Goal: Task Accomplishment & Management: Manage account settings

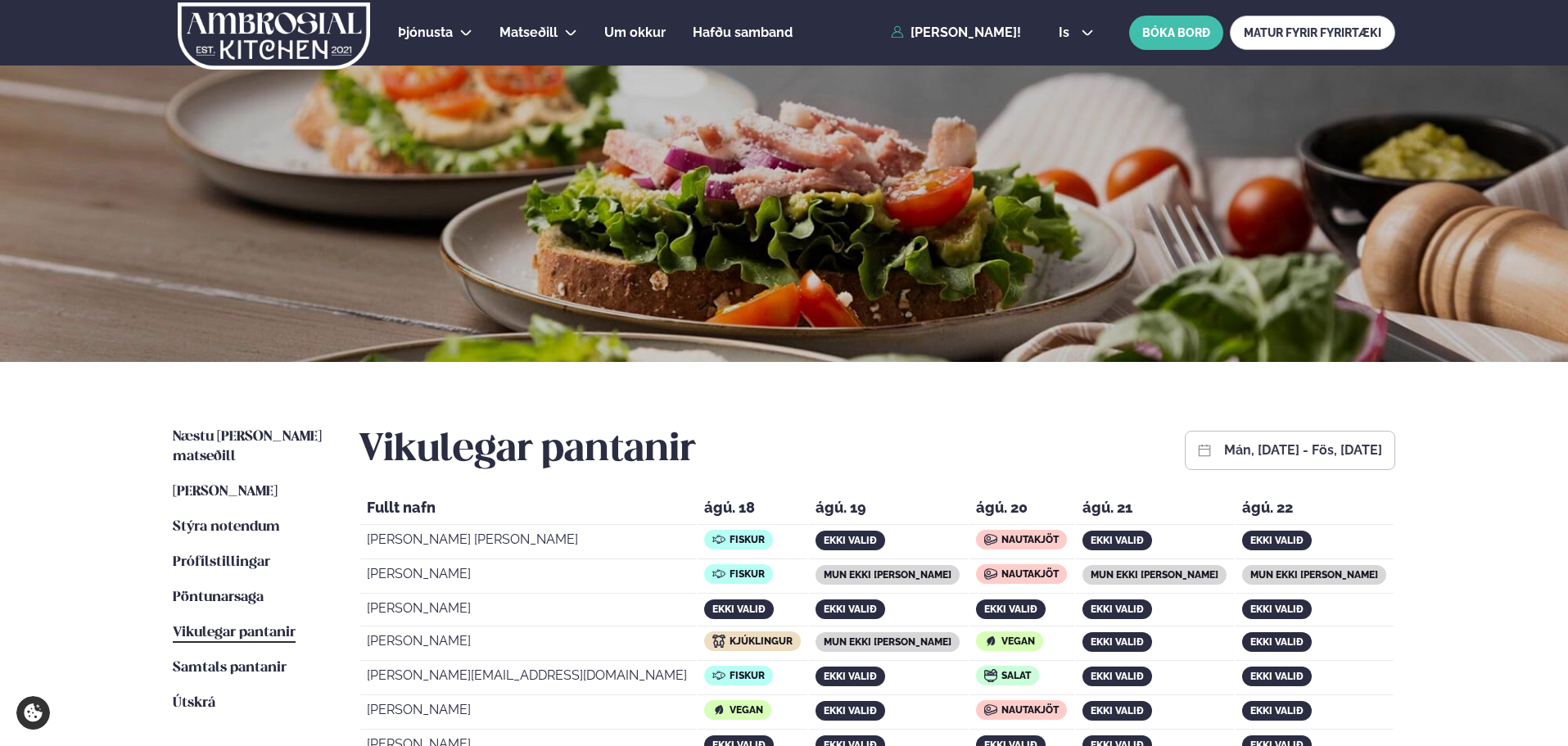
scroll to position [409, 0]
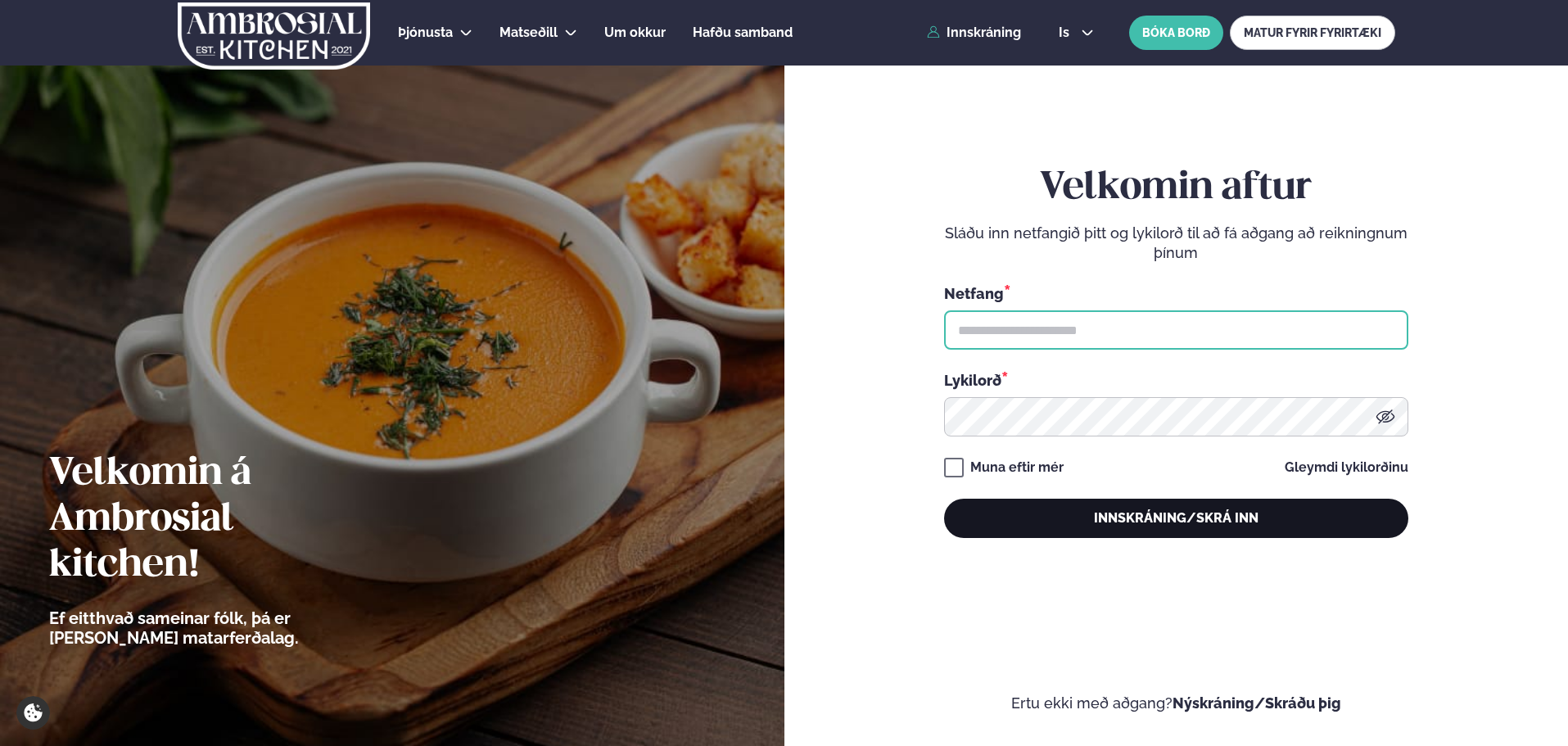
type input "**********"
click at [1182, 523] on button "Innskráning/Skrá inn" at bounding box center [1176, 518] width 464 height 39
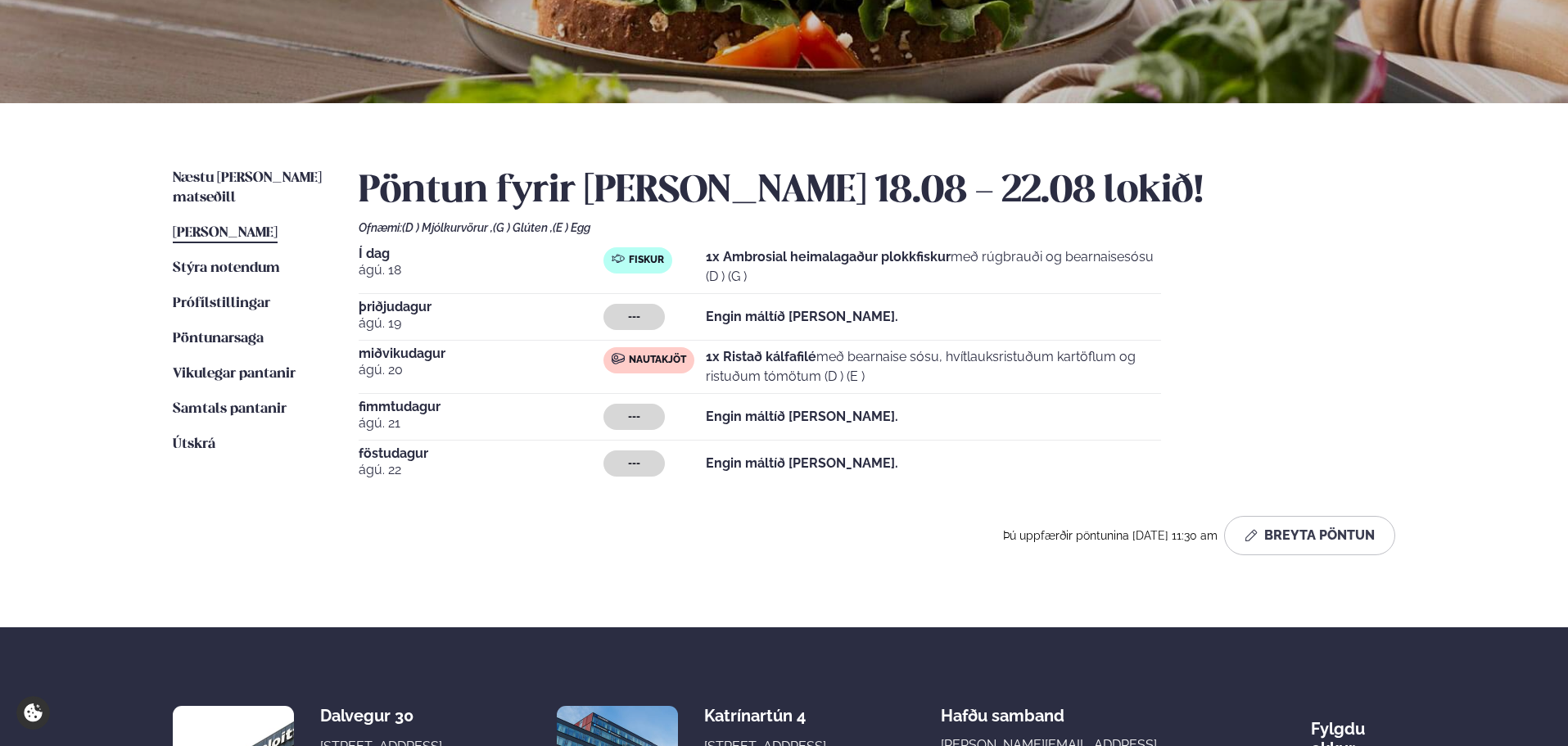
scroll to position [328, 0]
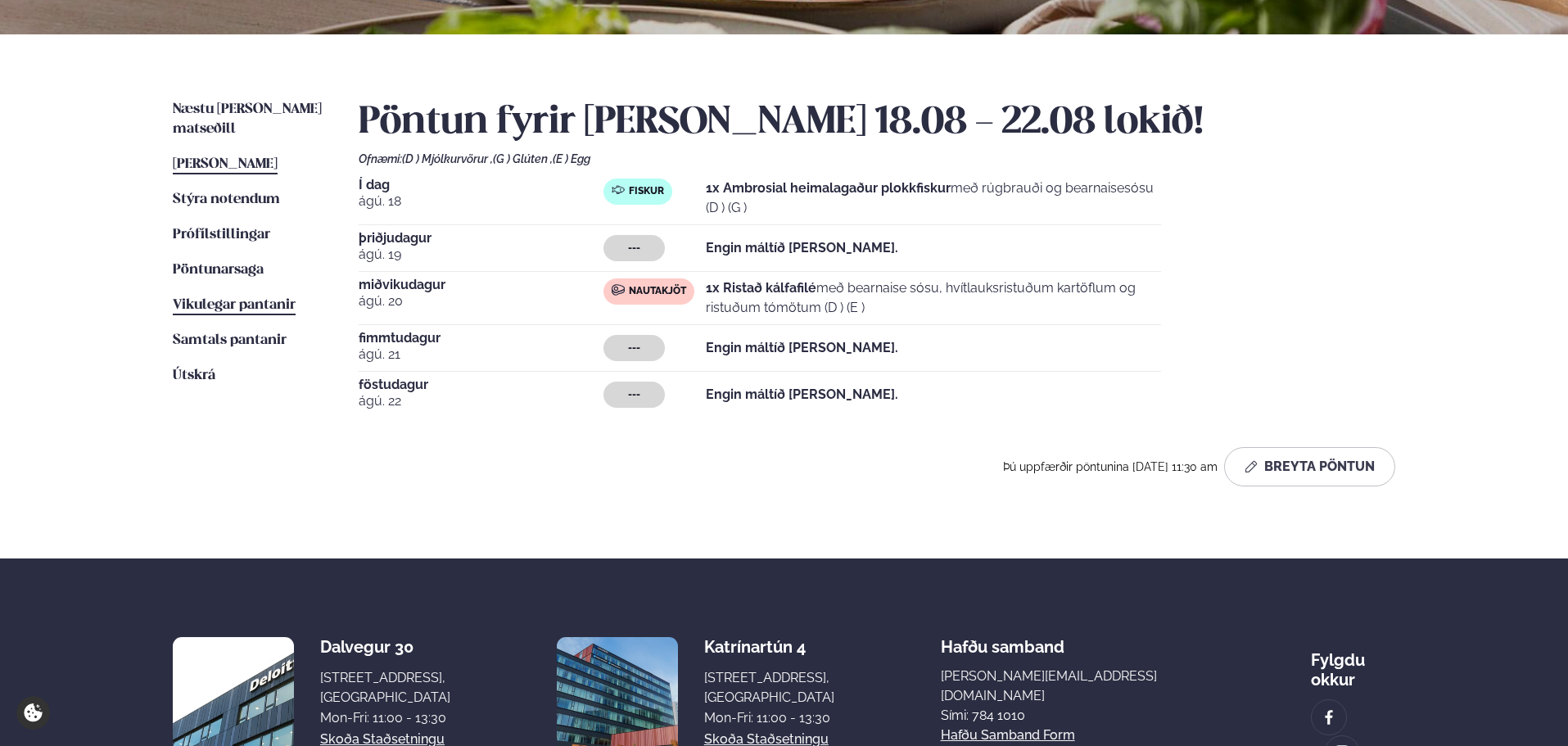
click at [232, 298] on span "Vikulegar pantanir" at bounding box center [234, 305] width 123 height 14
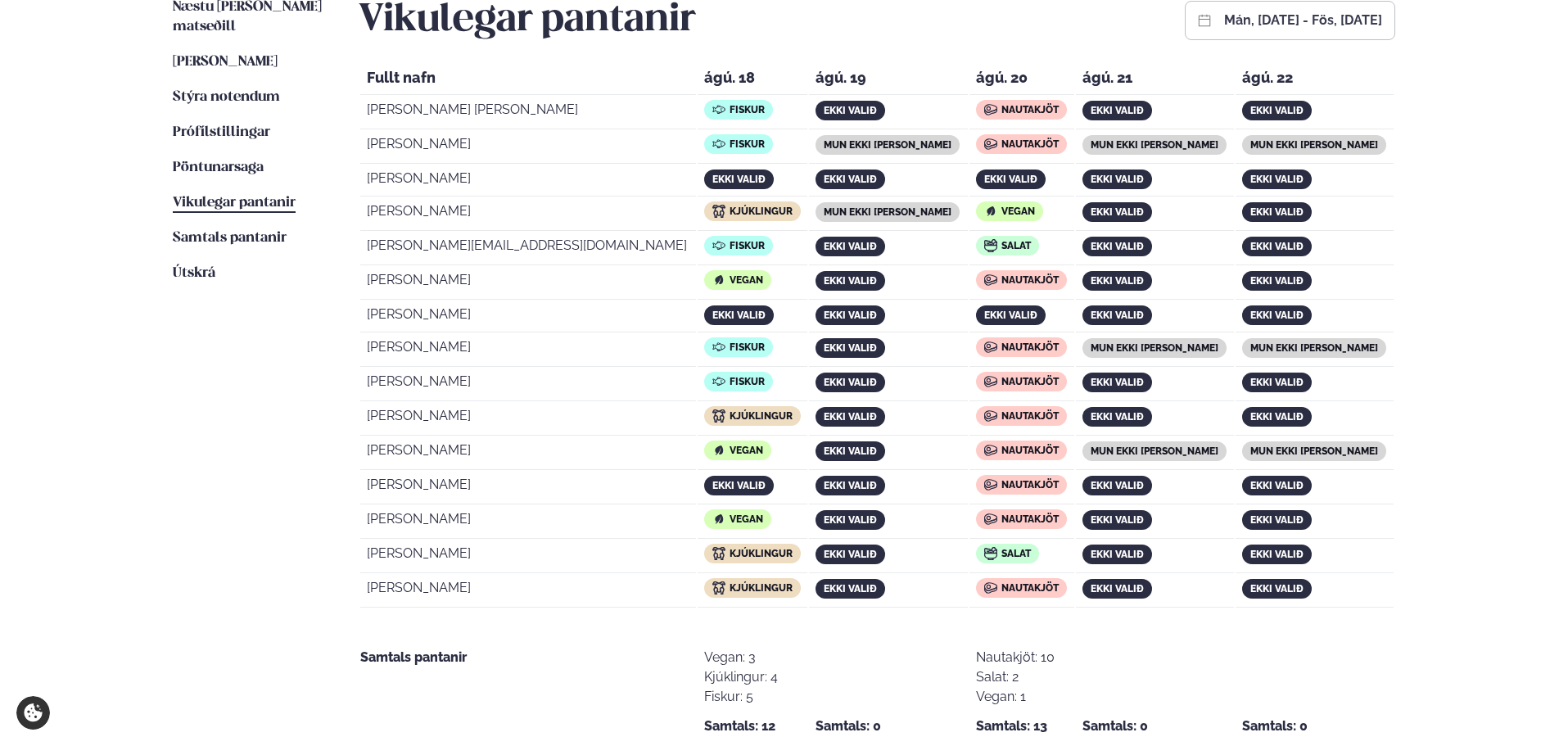
scroll to position [409, 0]
